Goal: Find specific page/section: Find specific page/section

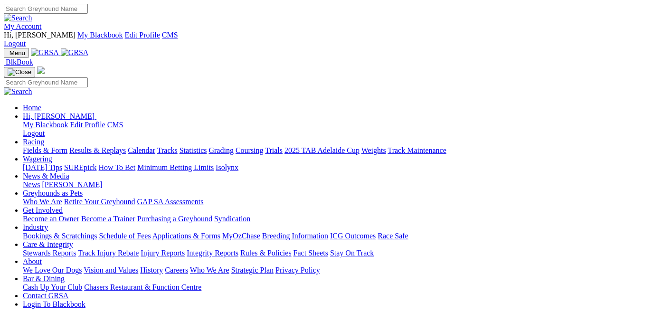
click at [42, 22] on link "My Account" at bounding box center [23, 26] width 38 height 8
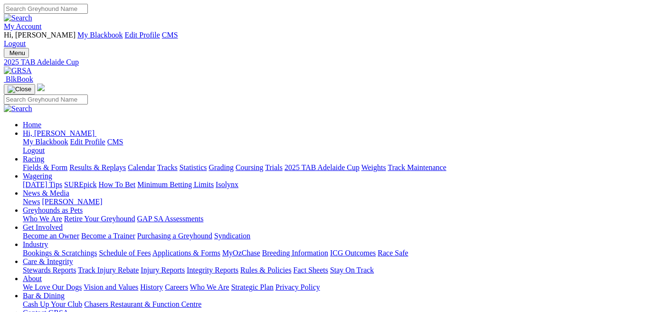
click at [76, 266] on link "Stewards Reports" at bounding box center [49, 270] width 53 height 8
